Goal: Information Seeking & Learning: Learn about a topic

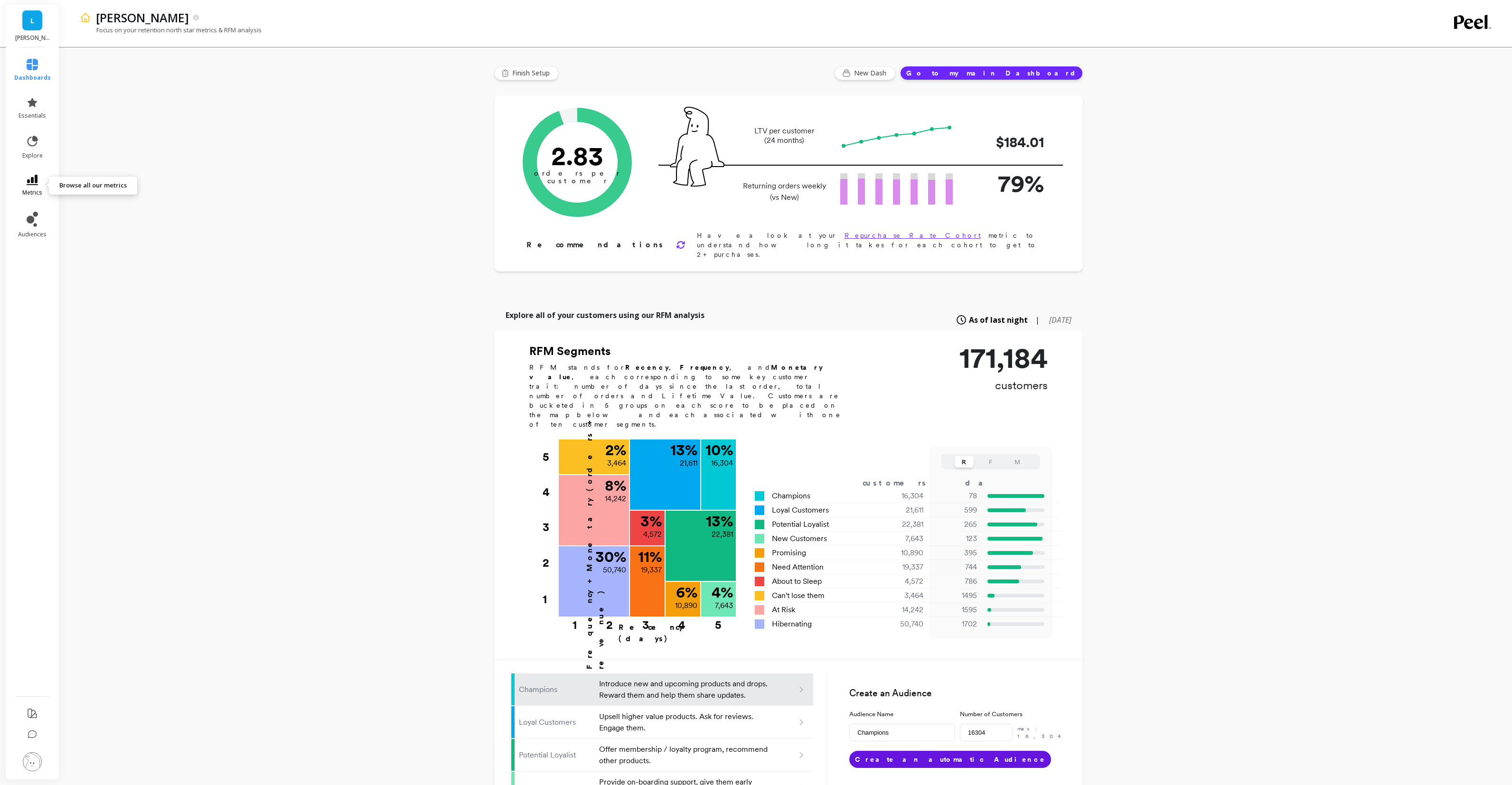
click at [32, 185] on icon at bounding box center [32, 180] width 11 height 11
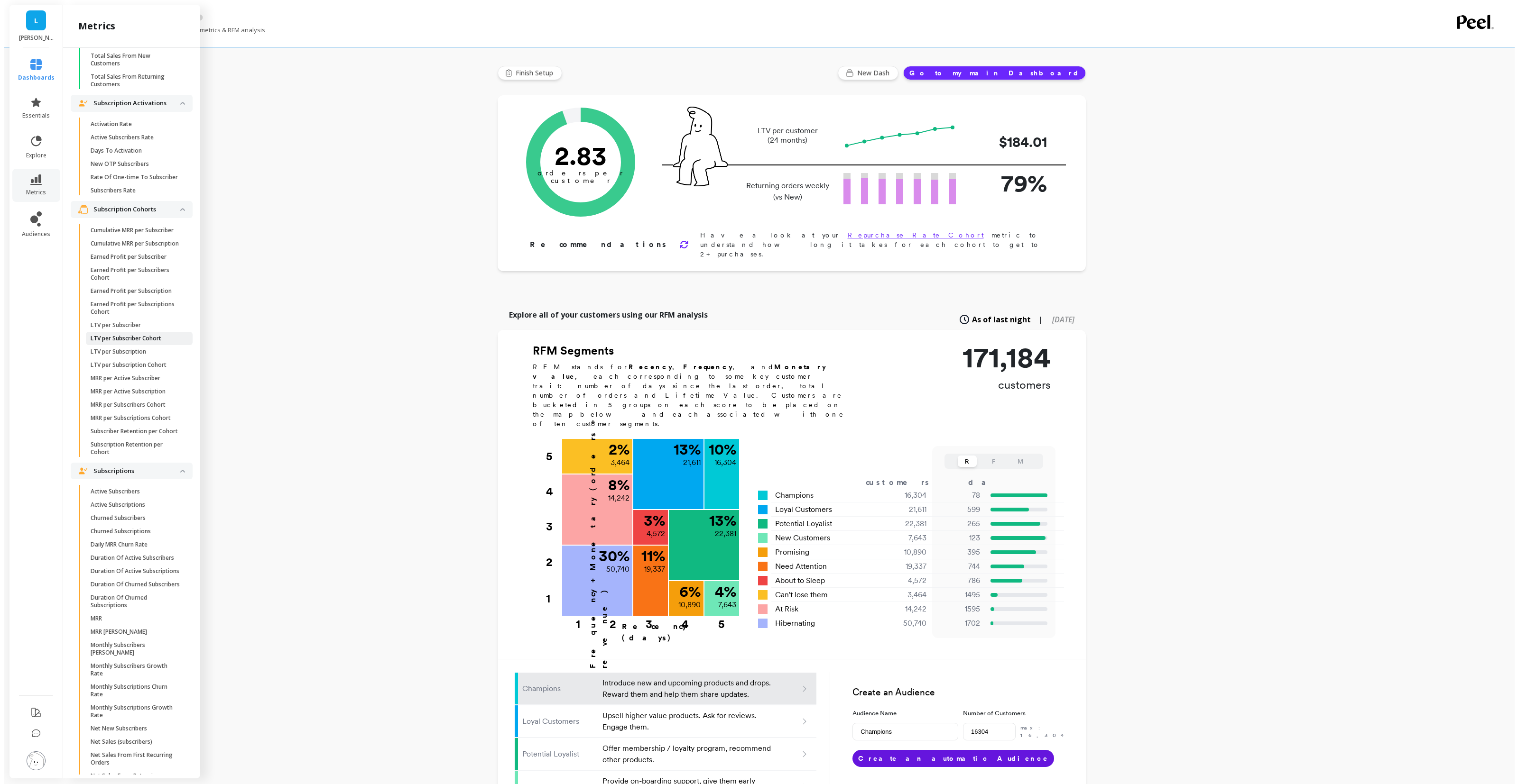
scroll to position [1975, 0]
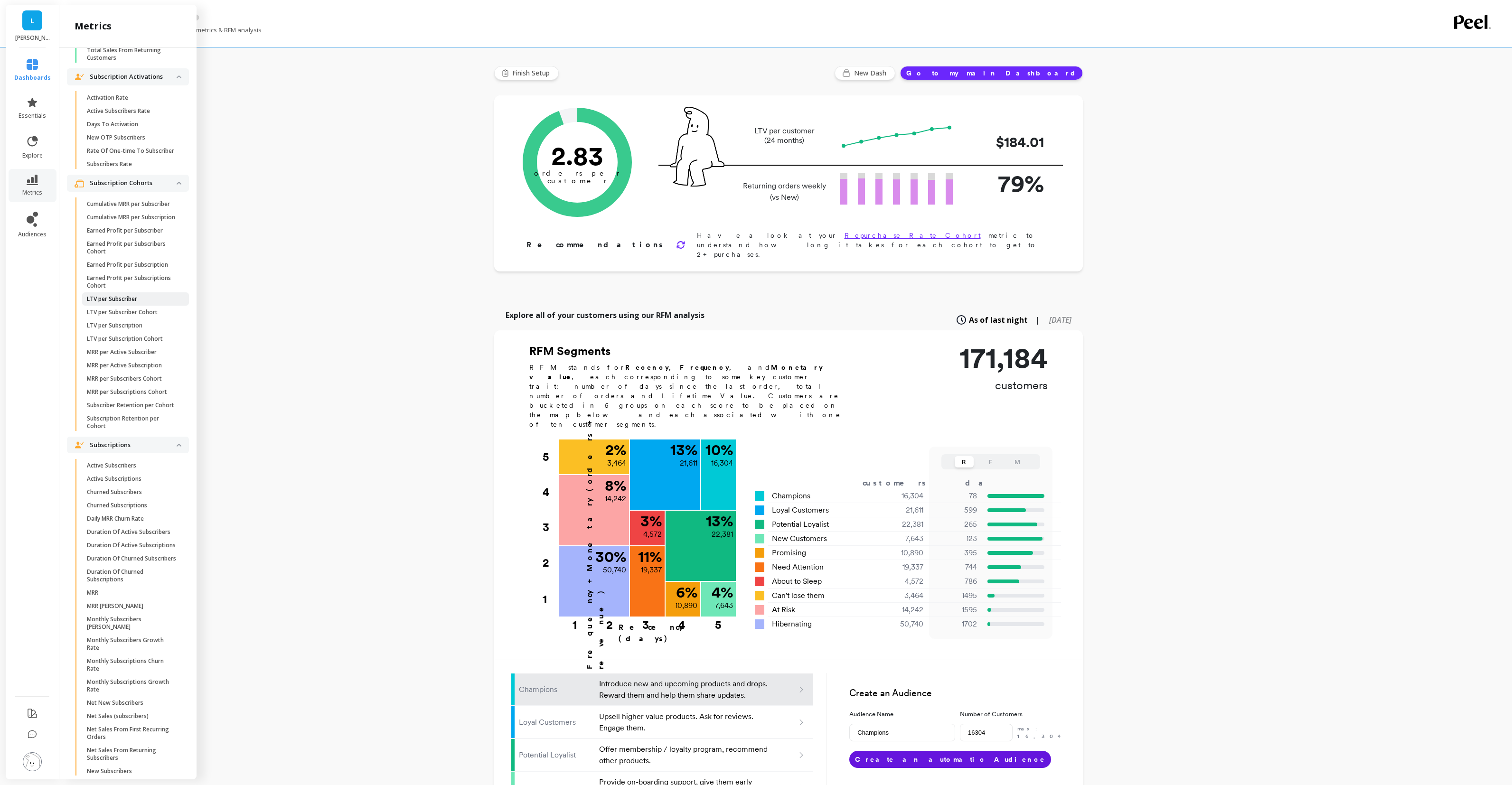
click at [121, 303] on p "LTV per Subscriber" at bounding box center [111, 299] width 50 height 8
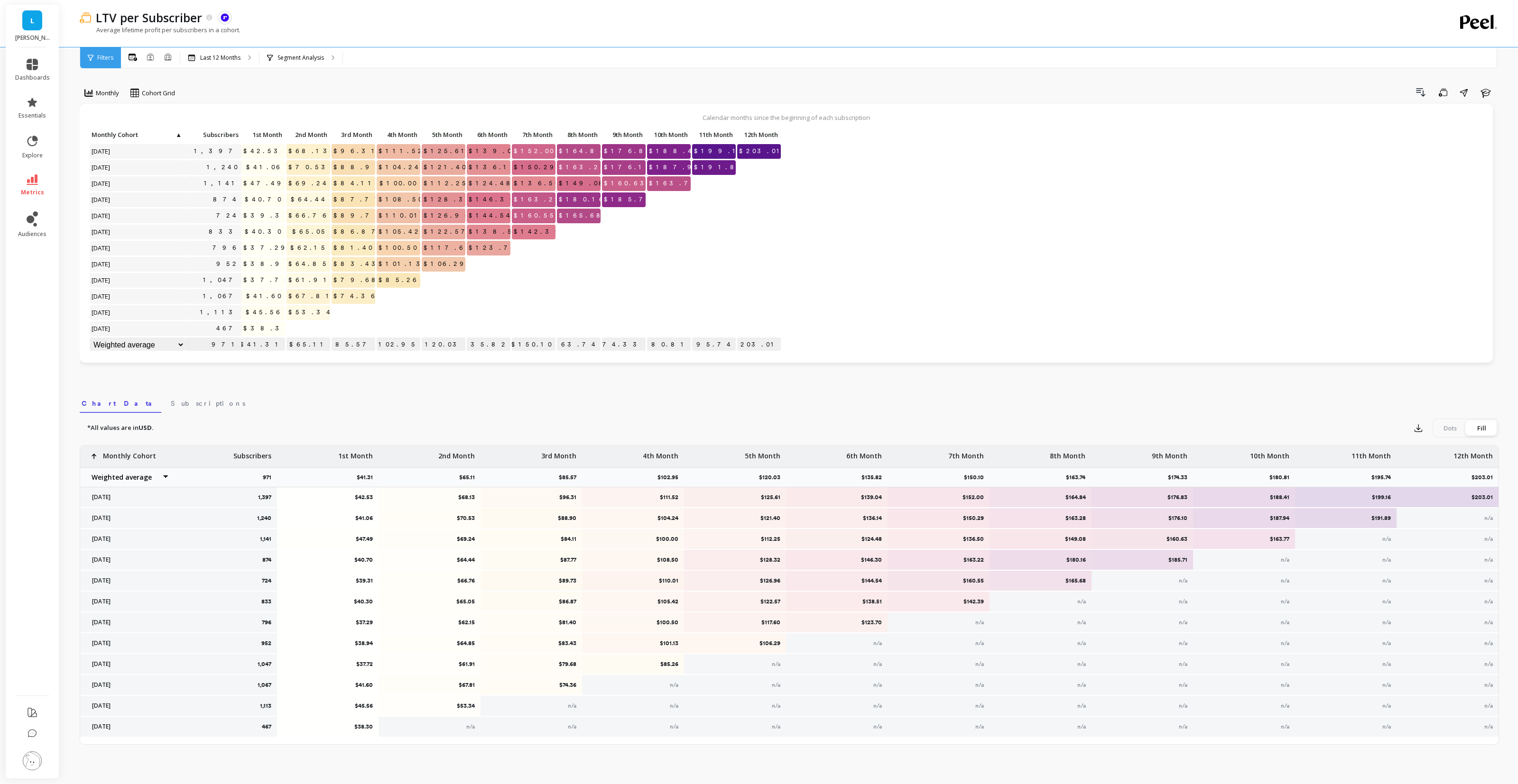
click at [872, 387] on div "Monthly Cohort Grid Drill Down Save Share Learn Calendar months since the begin…" at bounding box center [789, 405] width 1420 height 735
click at [28, 186] on link "metrics" at bounding box center [32, 185] width 35 height 22
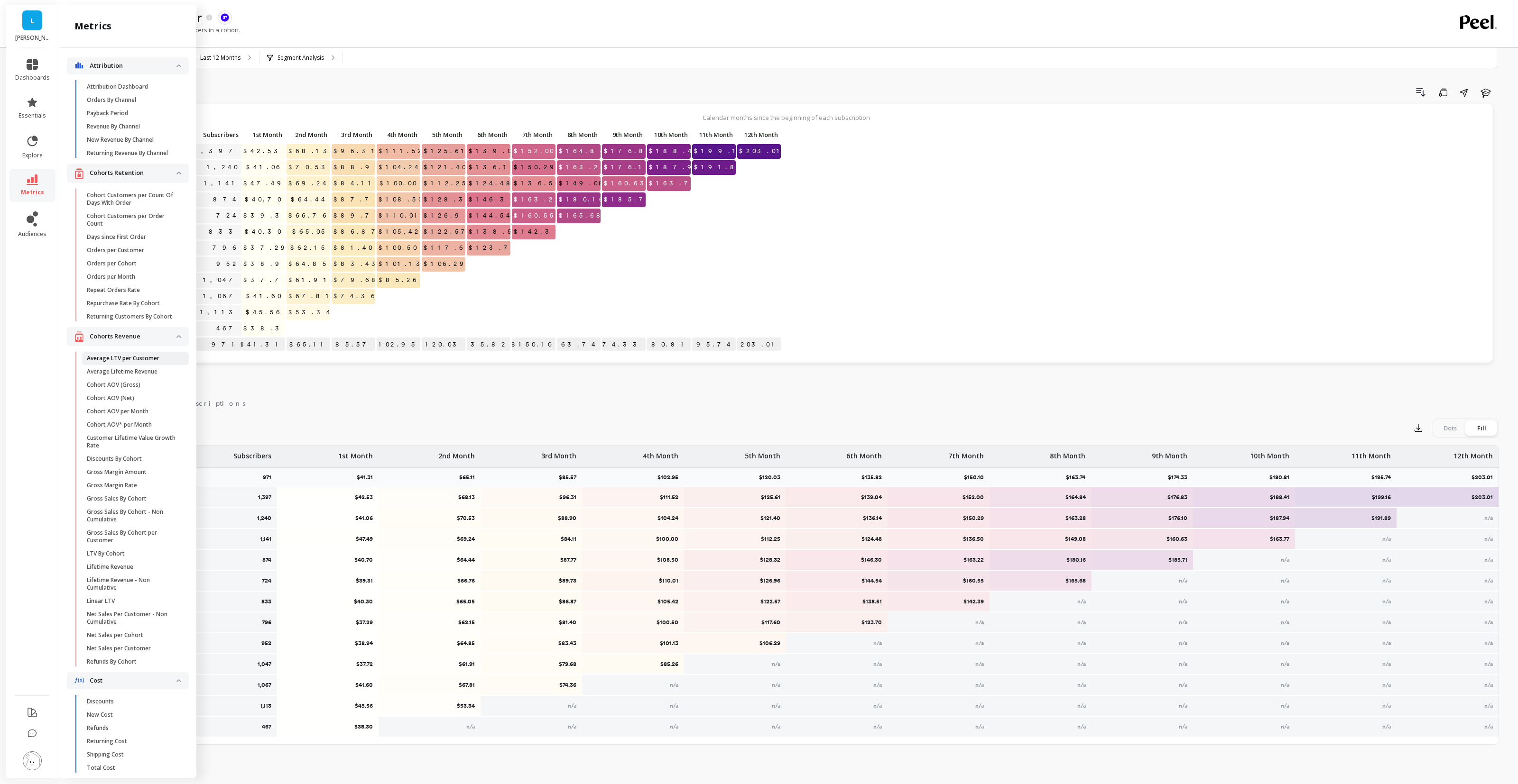
click at [140, 362] on p "Average LTV per Customer" at bounding box center [123, 358] width 72 height 8
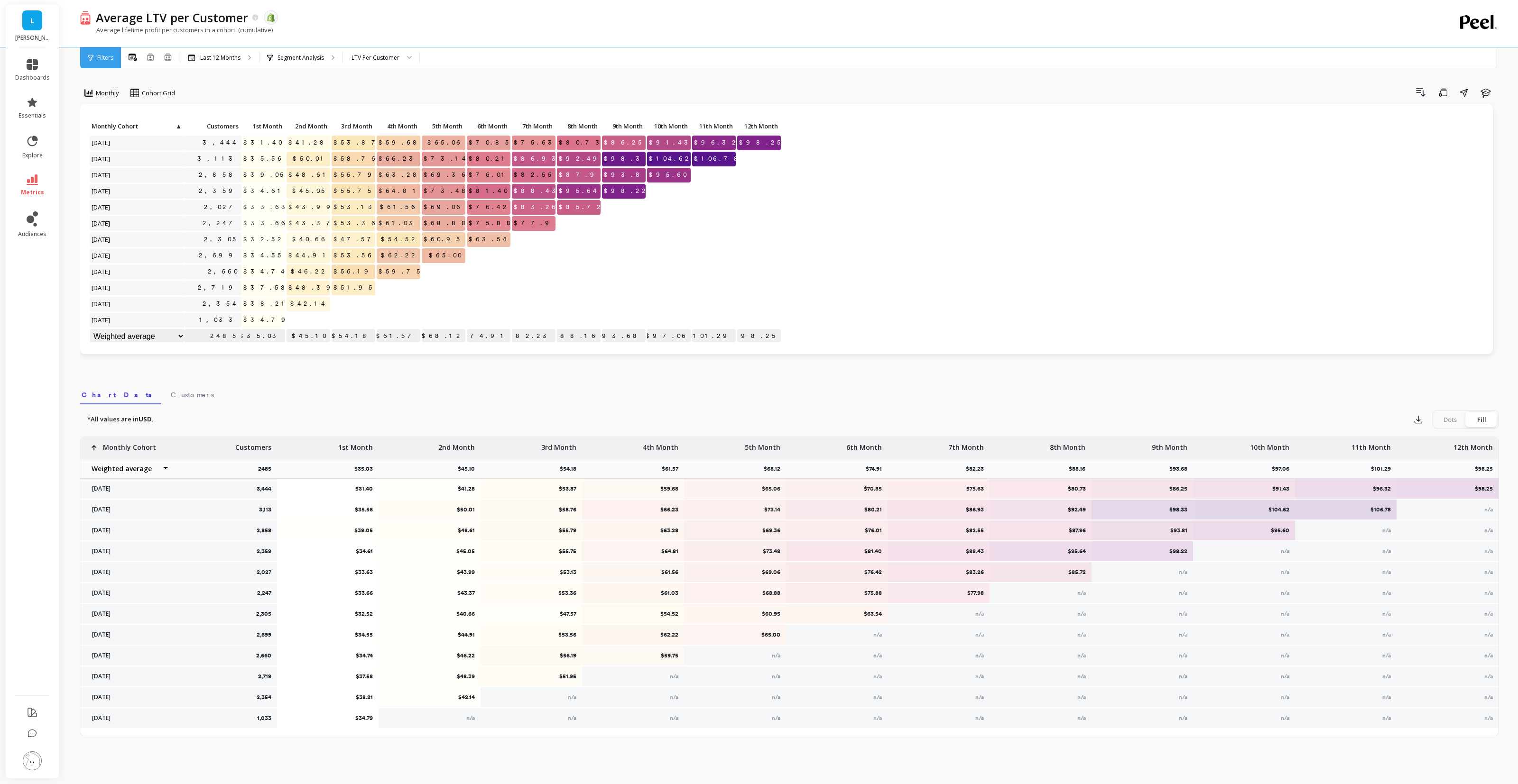
click at [271, 95] on div "Drill Down Save Share Learn" at bounding box center [840, 92] width 1317 height 15
click at [32, 763] on img at bounding box center [32, 761] width 19 height 19
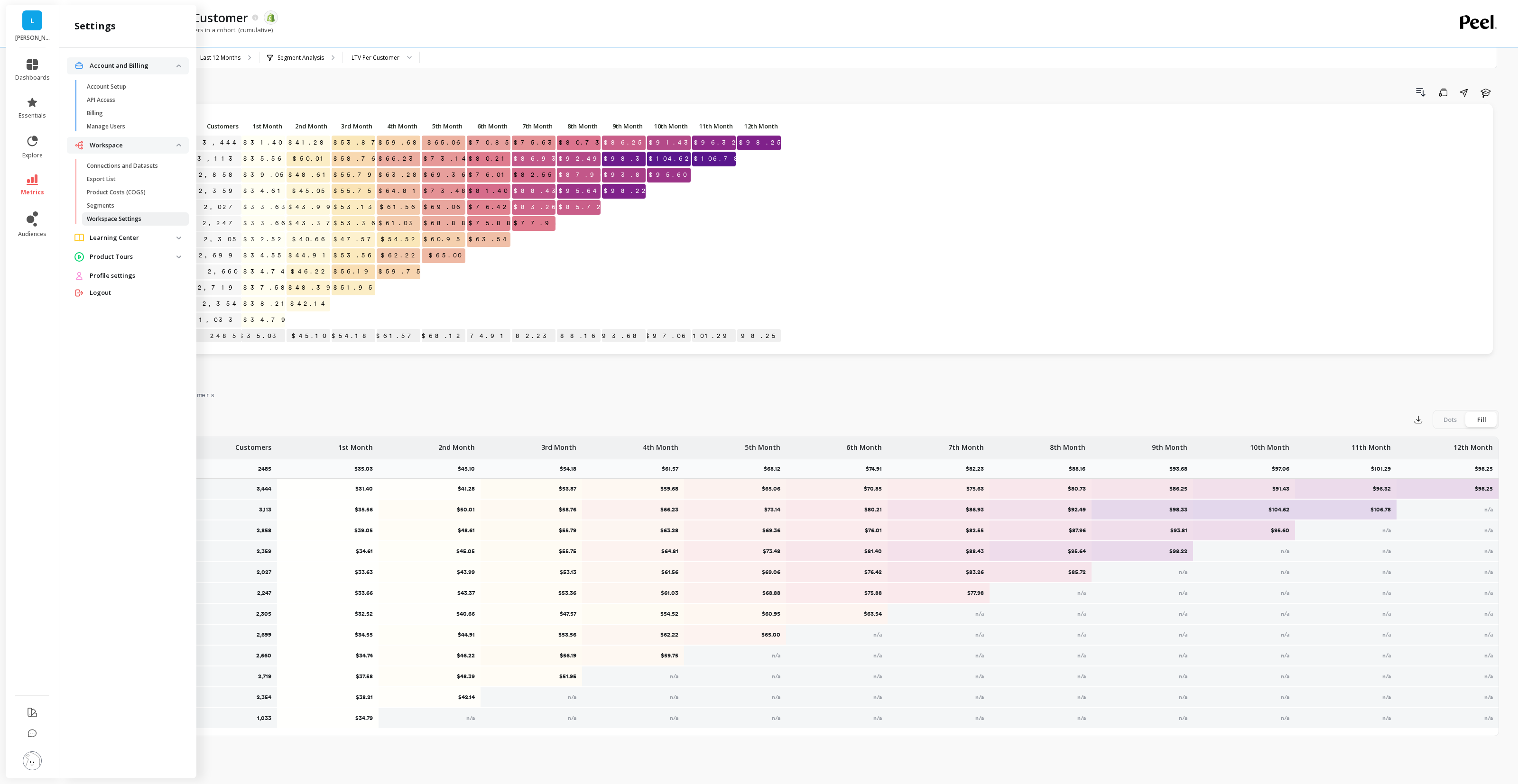
click at [137, 219] on p "Workspace Settings" at bounding box center [114, 219] width 55 height 8
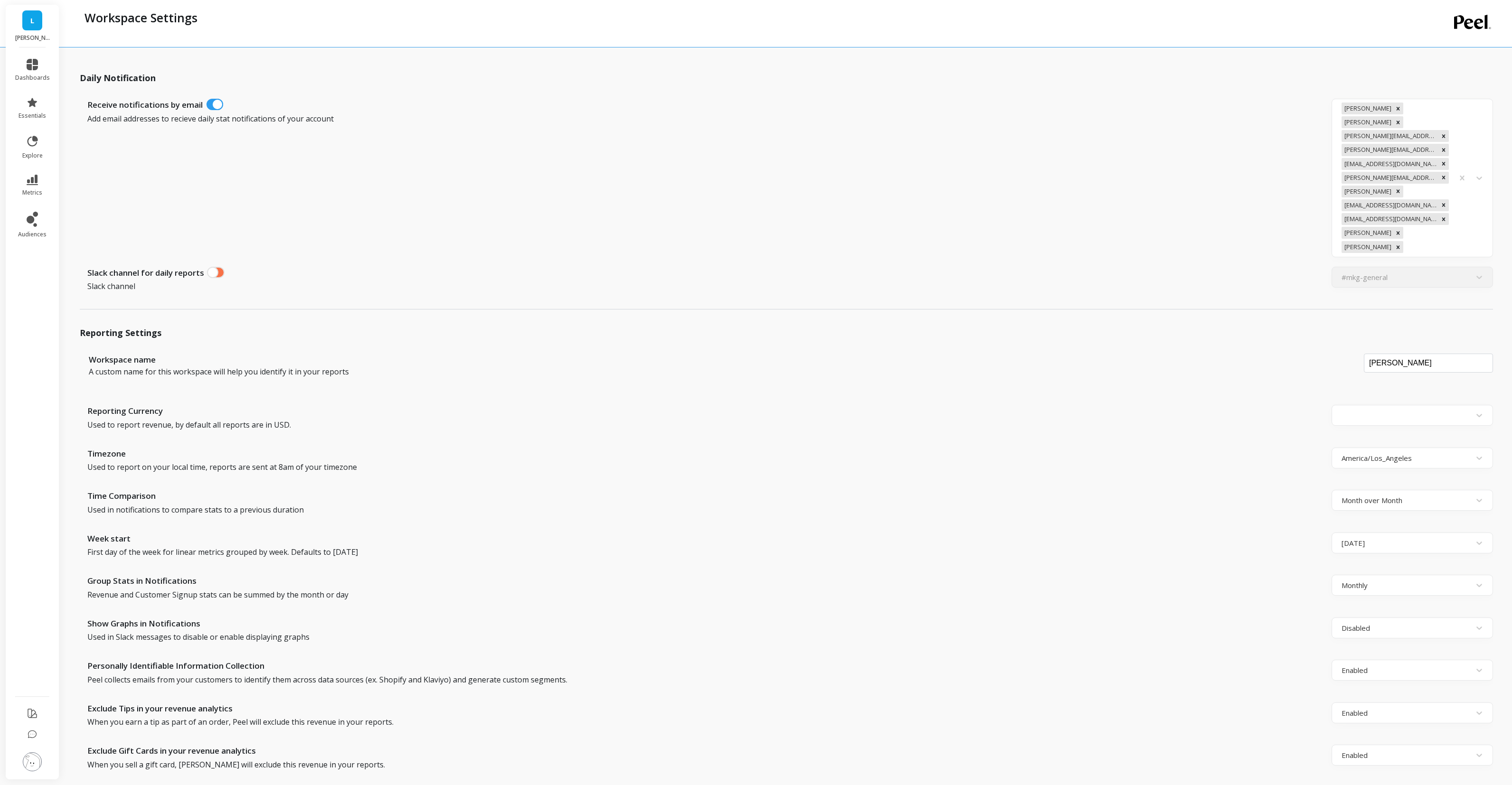
click at [33, 763] on img at bounding box center [32, 762] width 19 height 19
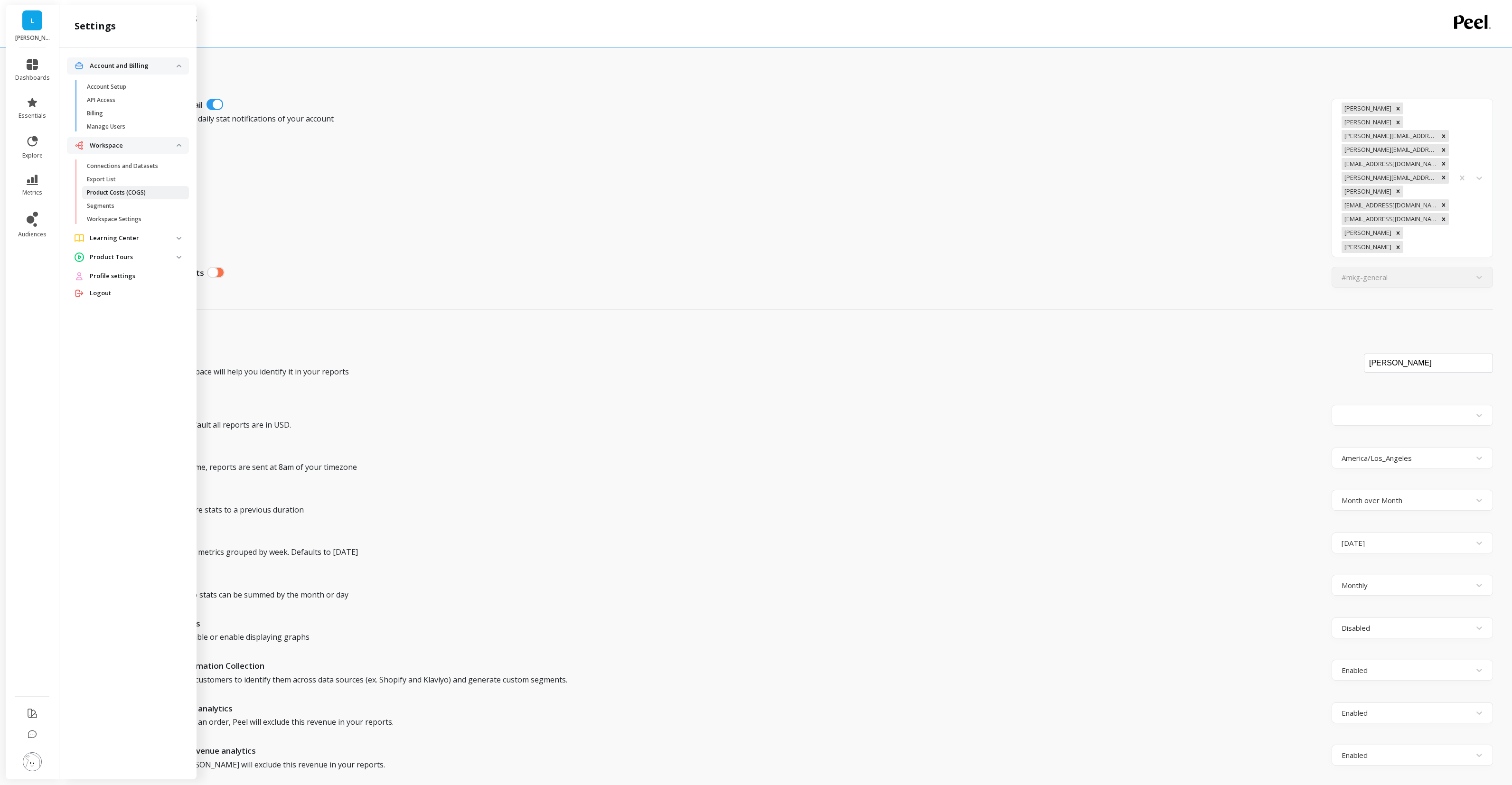
click at [140, 193] on p "Product Costs (COGS)" at bounding box center [116, 192] width 59 height 8
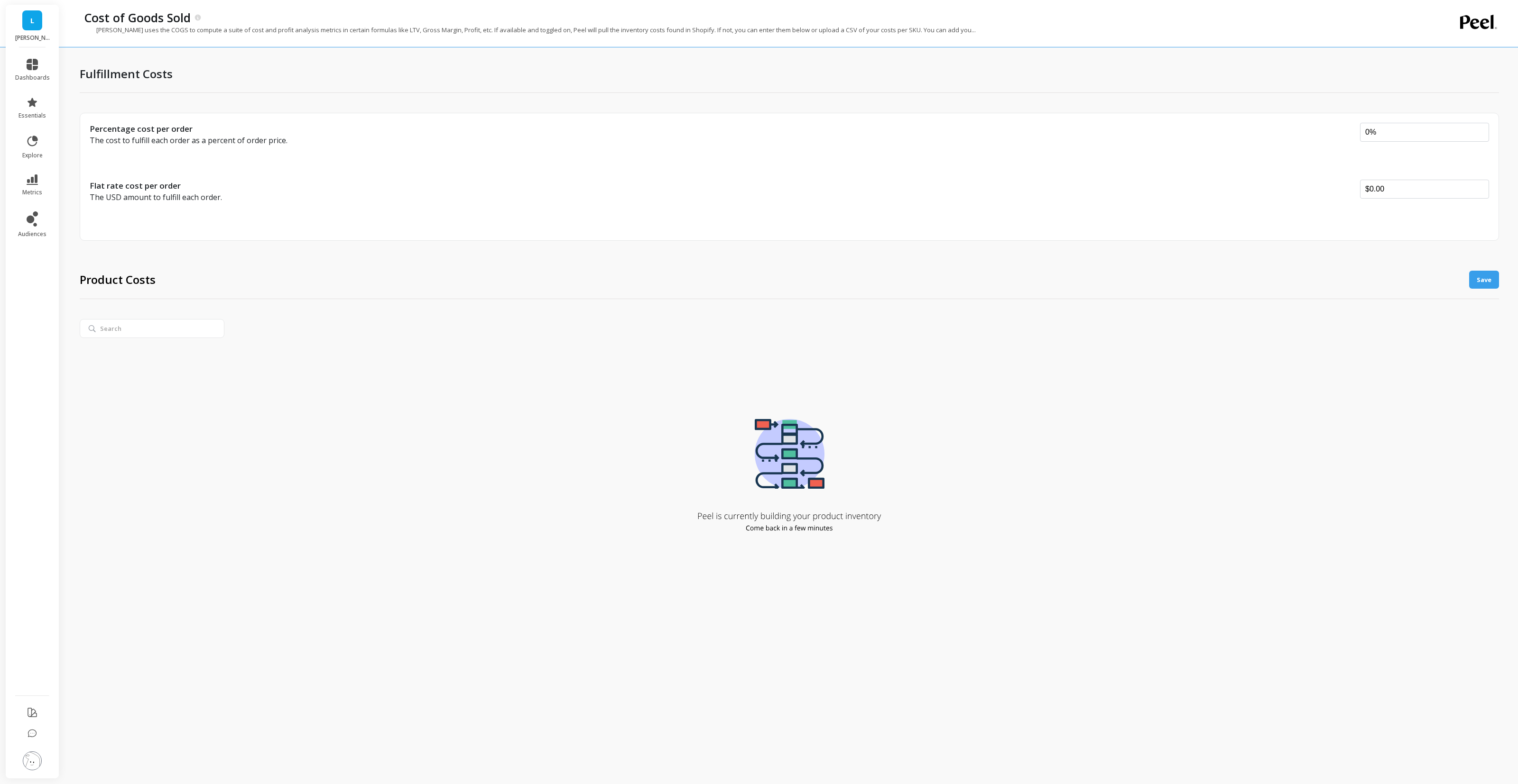
click at [595, 227] on div "Percentage cost per order The cost to fulfill each order as a percent of order …" at bounding box center [789, 177] width 1420 height 128
click at [982, 196] on p "The USD amount to fulfill each order." at bounding box center [720, 197] width 1262 height 11
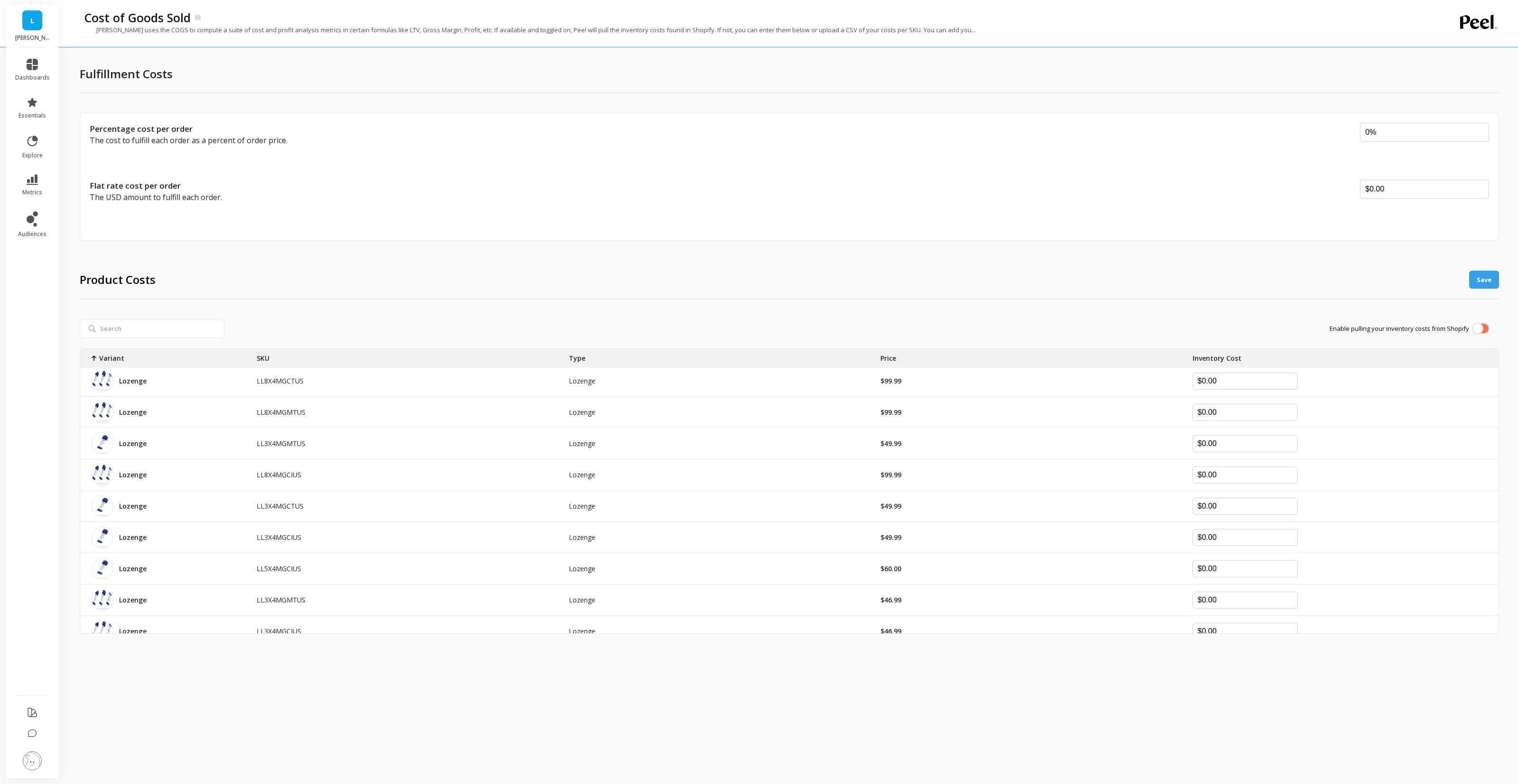
scroll to position [5249, 0]
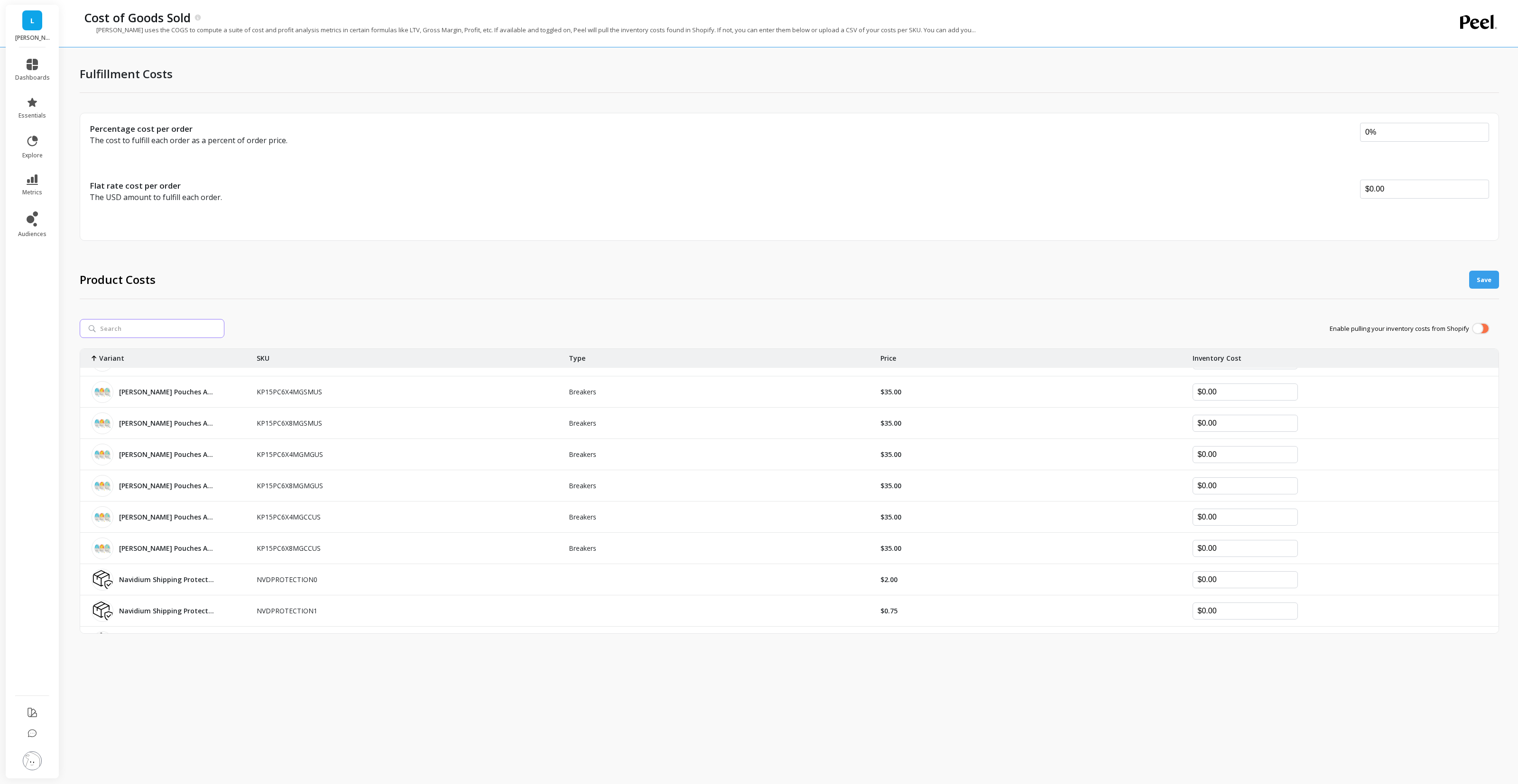
click at [182, 329] on input "search" at bounding box center [152, 329] width 145 height 19
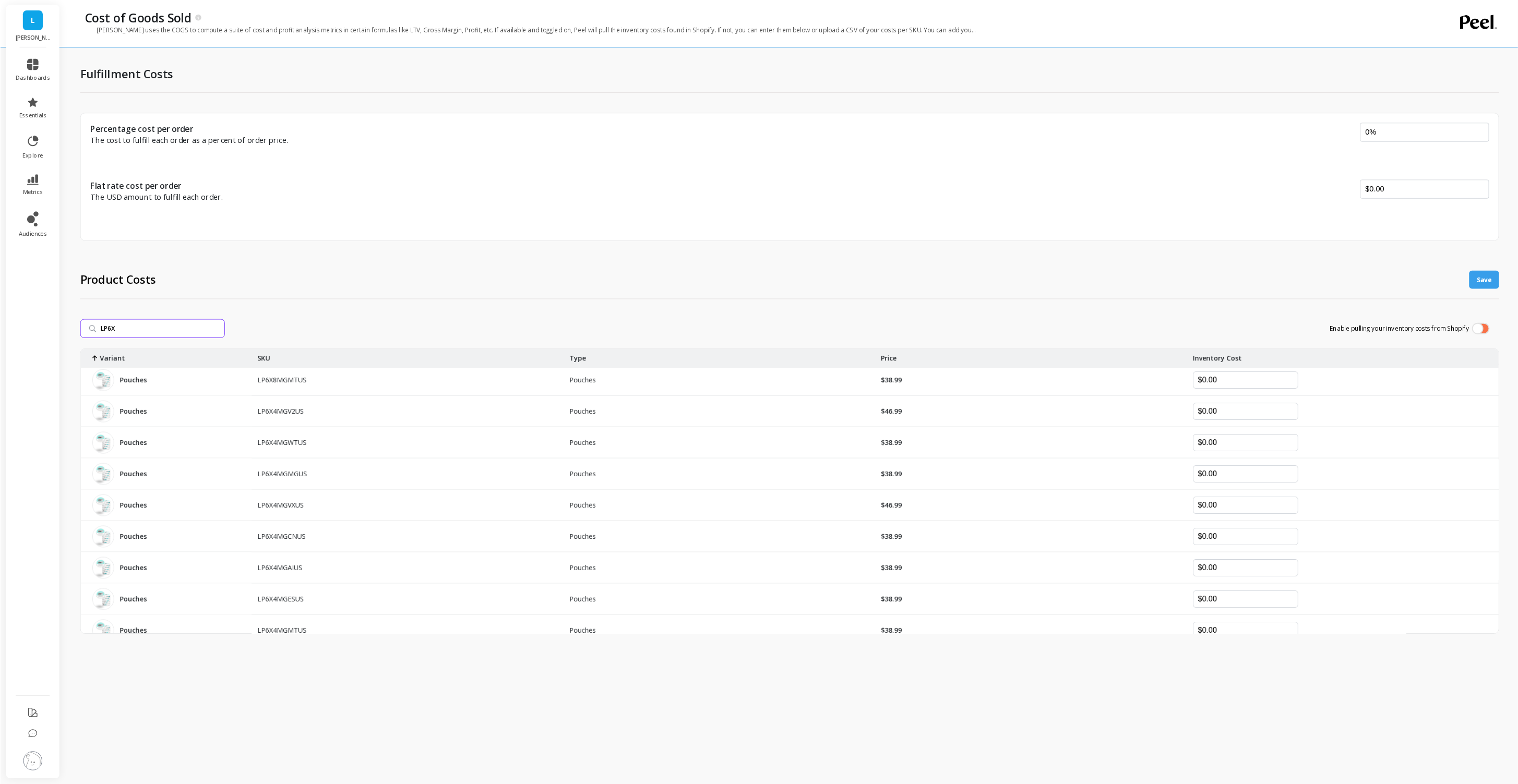
scroll to position [743, 0]
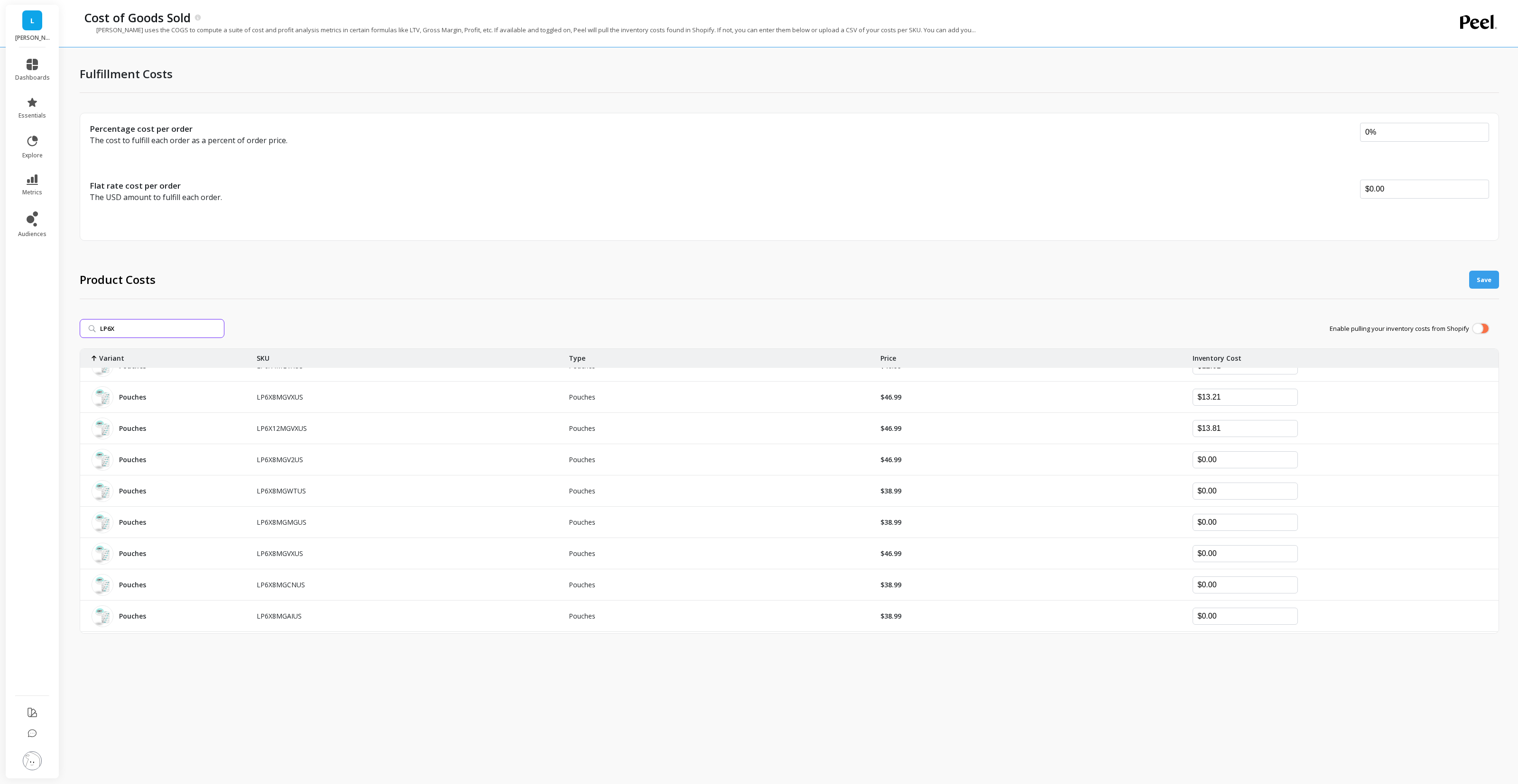
type input "LP6X"
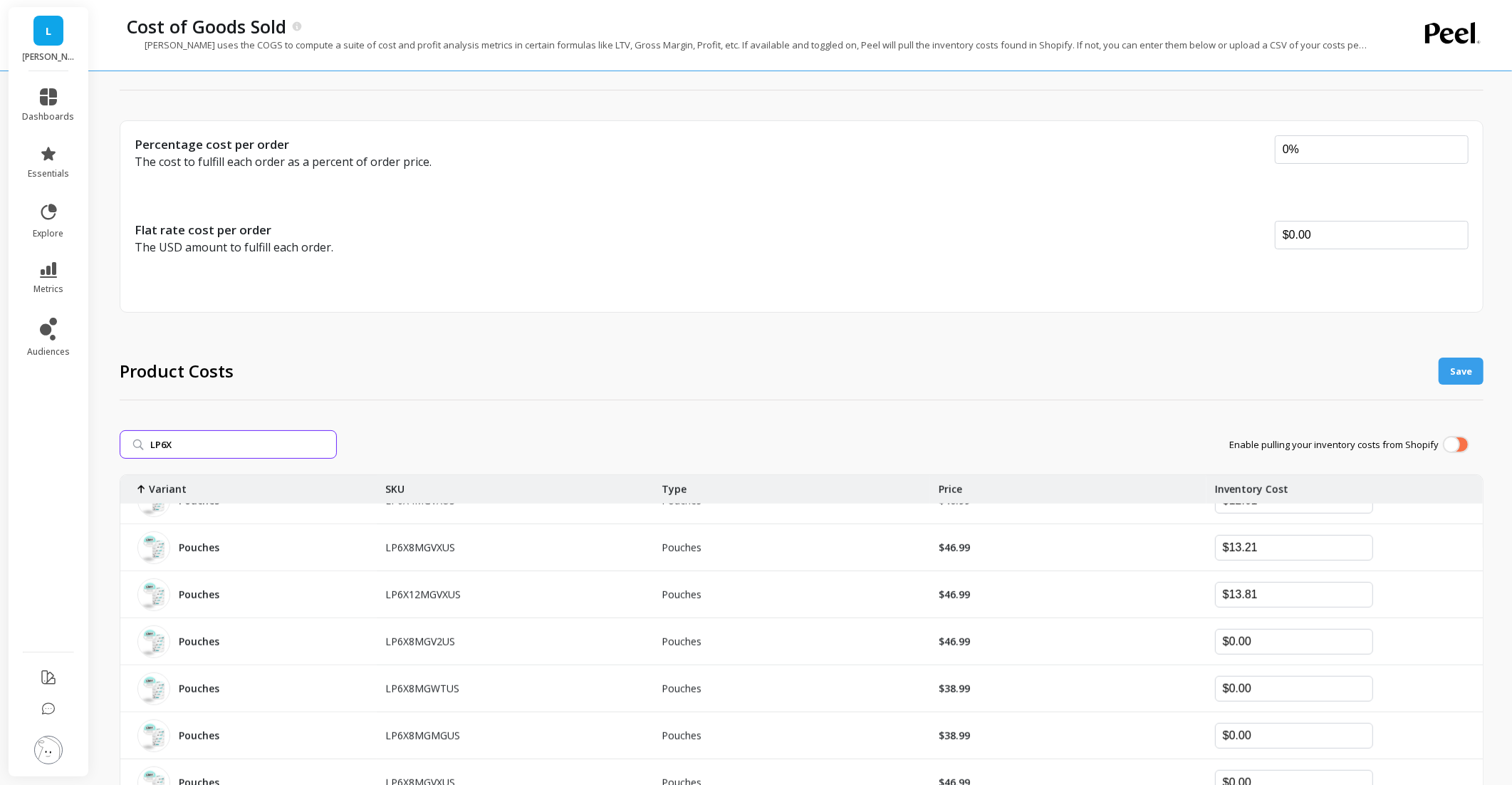
scroll to position [184, 0]
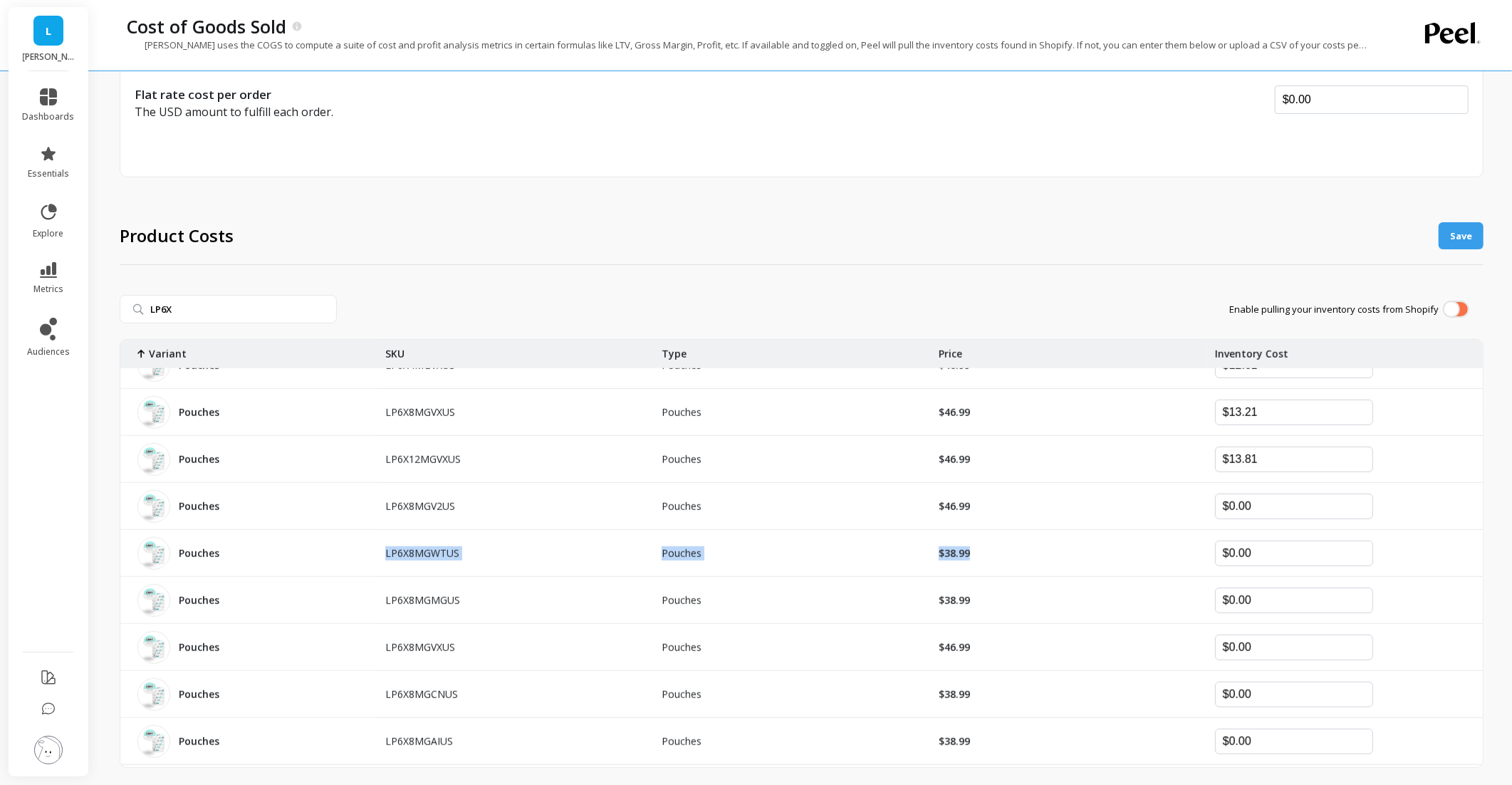
drag, startPoint x: 968, startPoint y: 547, endPoint x: 383, endPoint y: 553, distance: 585.0
click at [383, 553] on div "LP6X4MGV2US Pouches $46.99 $12.61 LP6X8MGV2US Pouches $46.99 $13.21 LP6X4MGVXUS…" at bounding box center [802, 381] width 1362 height 2110
click at [958, 552] on p "$38.99" at bounding box center [949, 553] width 40 height 14
click at [1146, 566] on div "$38.99" at bounding box center [1068, 553] width 276 height 46
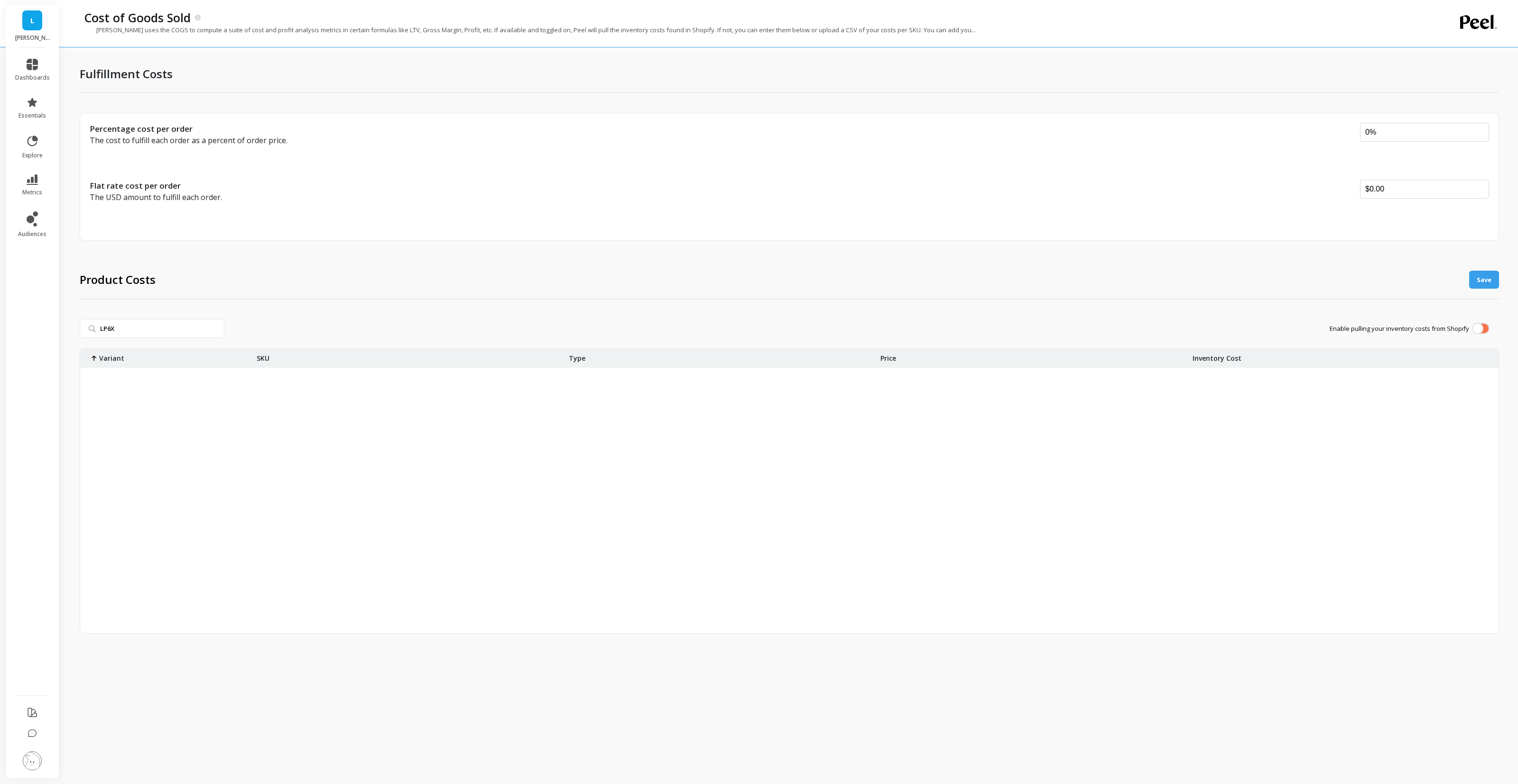
scroll to position [675, 0]
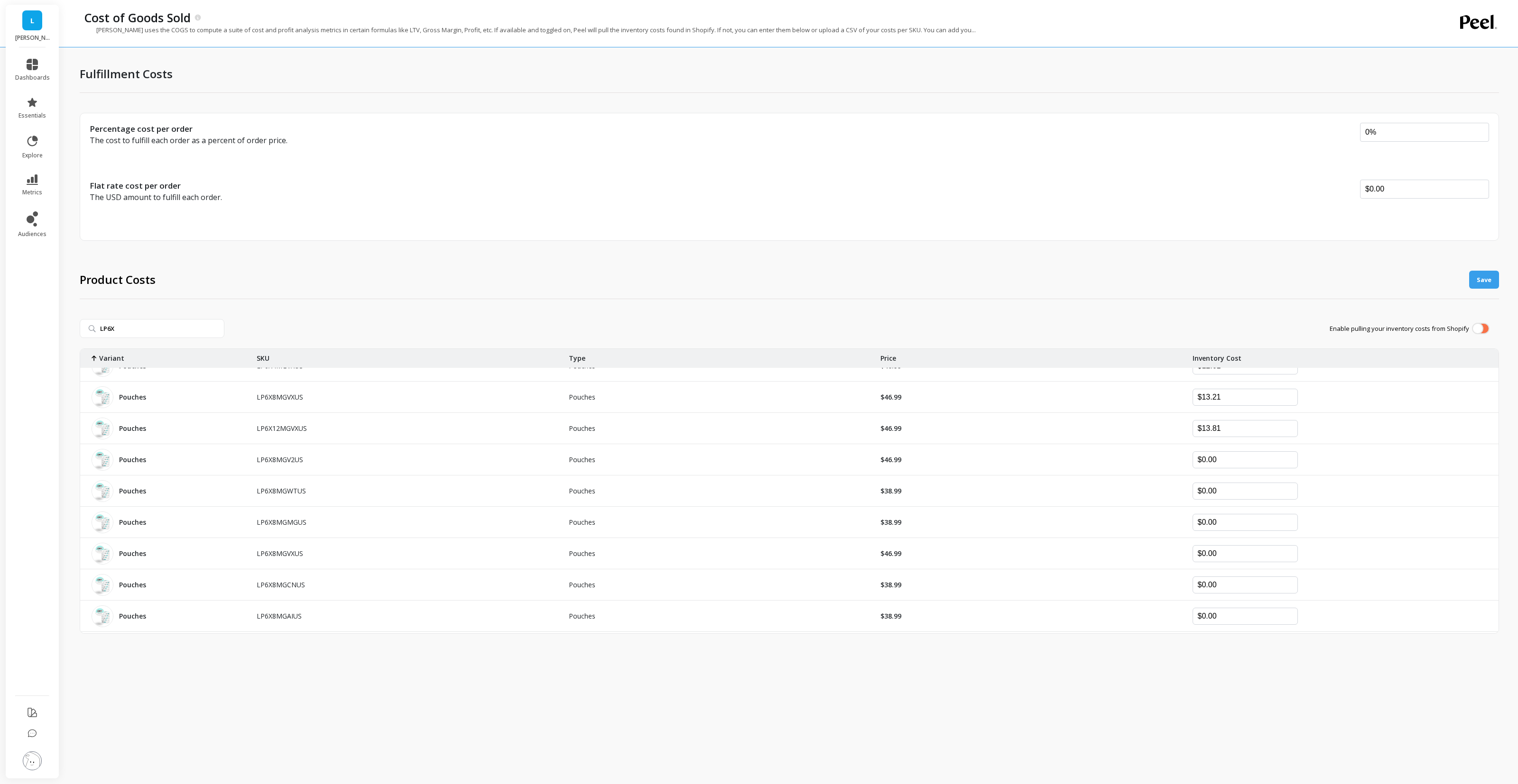
click at [368, 93] on div "Fulfillment Costs Percentage cost per order The cost to fulfill each order as a…" at bounding box center [789, 390] width 1420 height 765
click at [28, 763] on img at bounding box center [32, 761] width 19 height 19
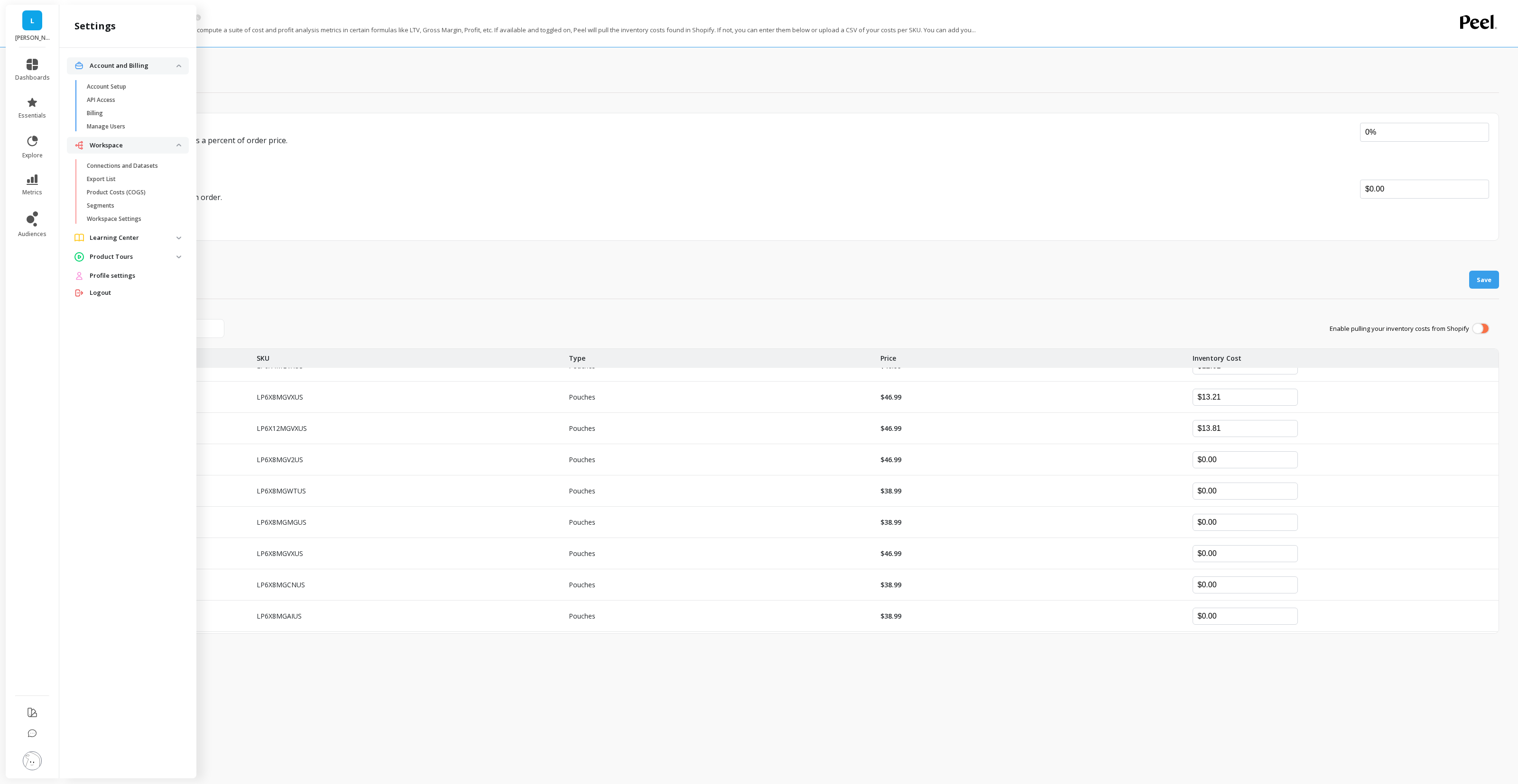
click at [1130, 199] on p "The USD amount to fulfill each order." at bounding box center [720, 197] width 1262 height 11
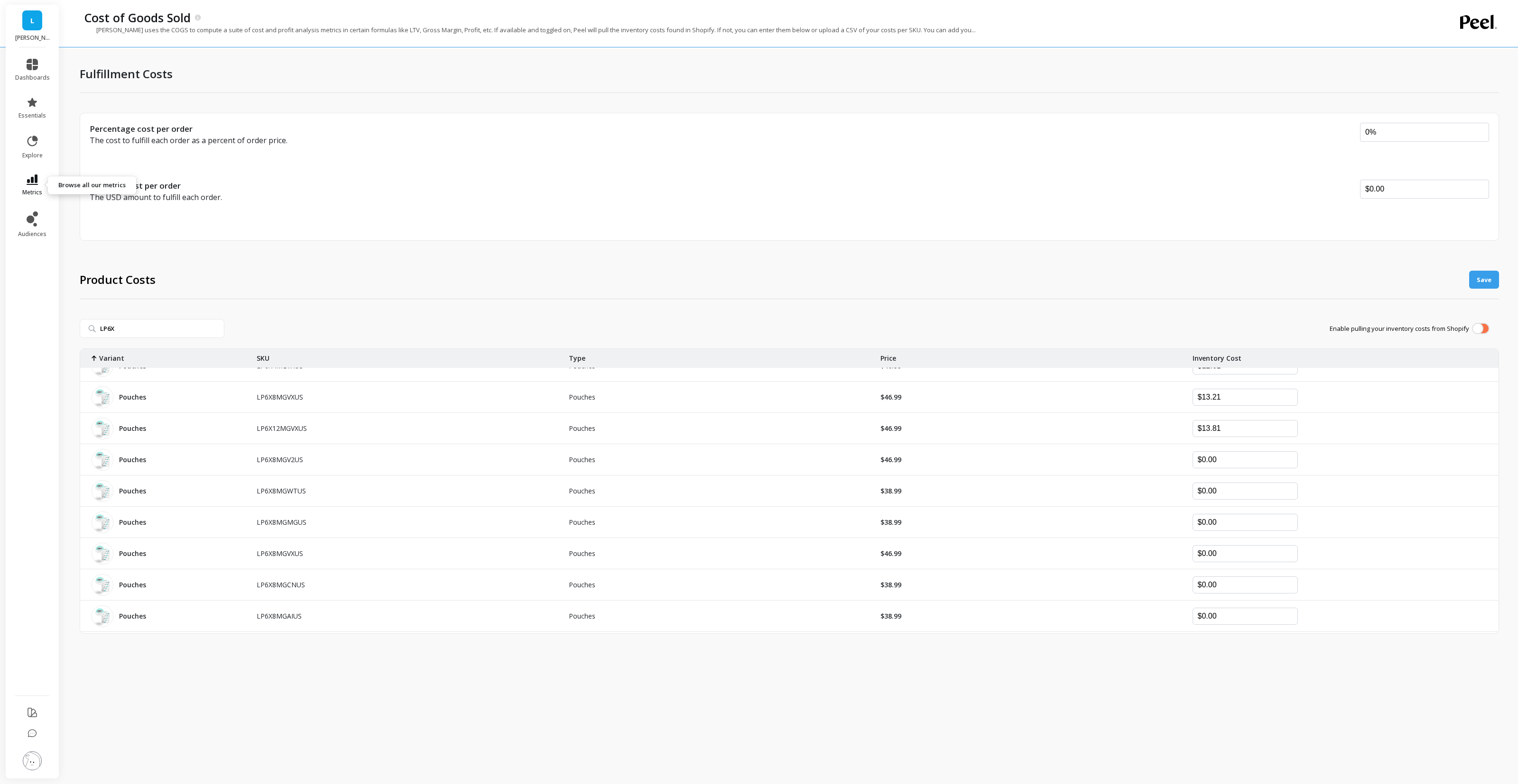
click at [35, 179] on icon at bounding box center [32, 180] width 11 height 11
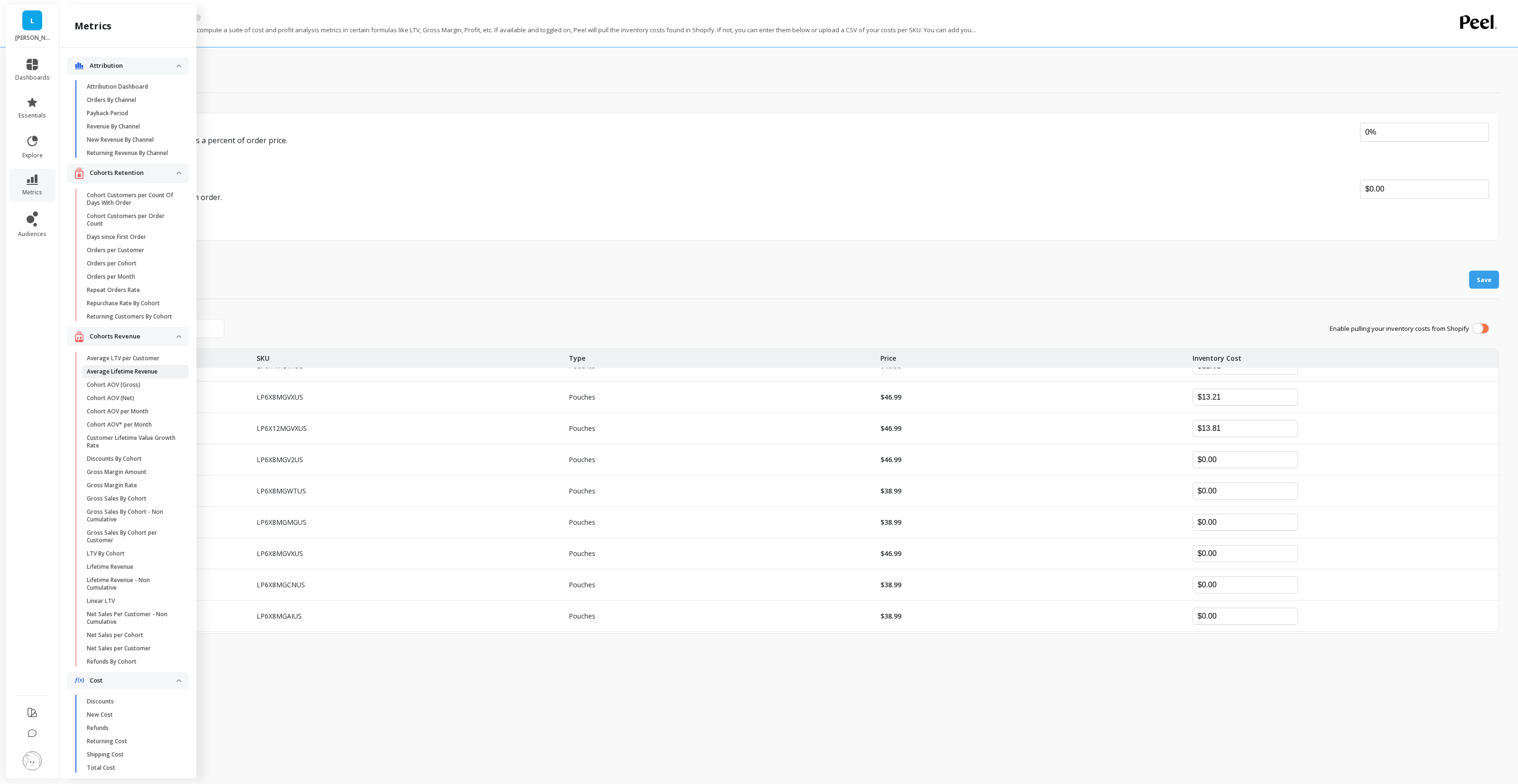
click at [143, 376] on p "Average Lifetime Revenue" at bounding box center [122, 372] width 71 height 8
